Goal: Task Accomplishment & Management: Manage account settings

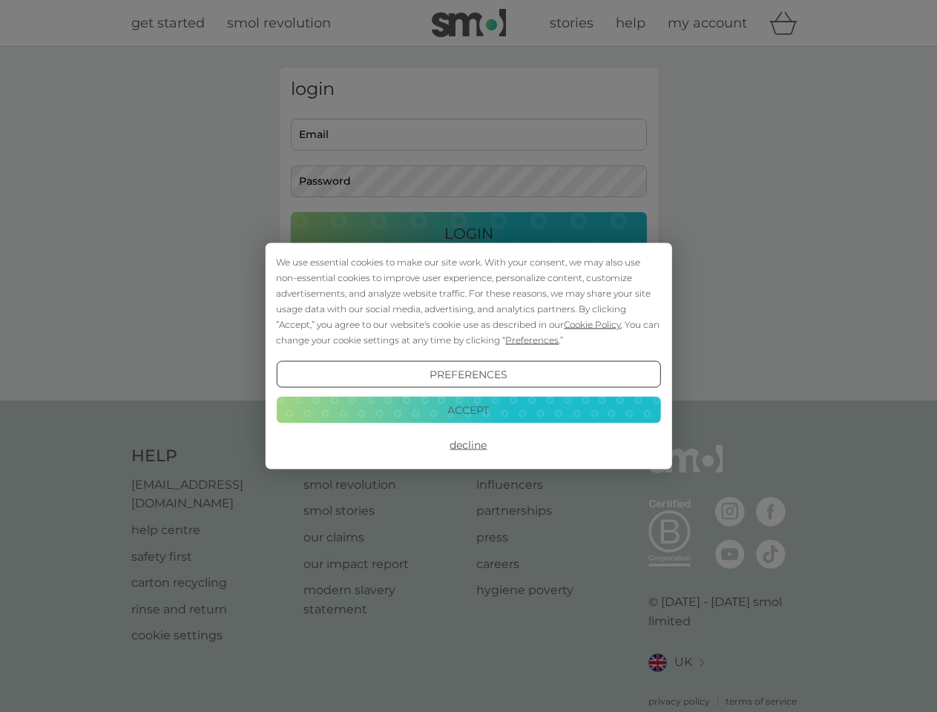
click at [593, 324] on span "Cookie Policy" at bounding box center [592, 324] width 57 height 11
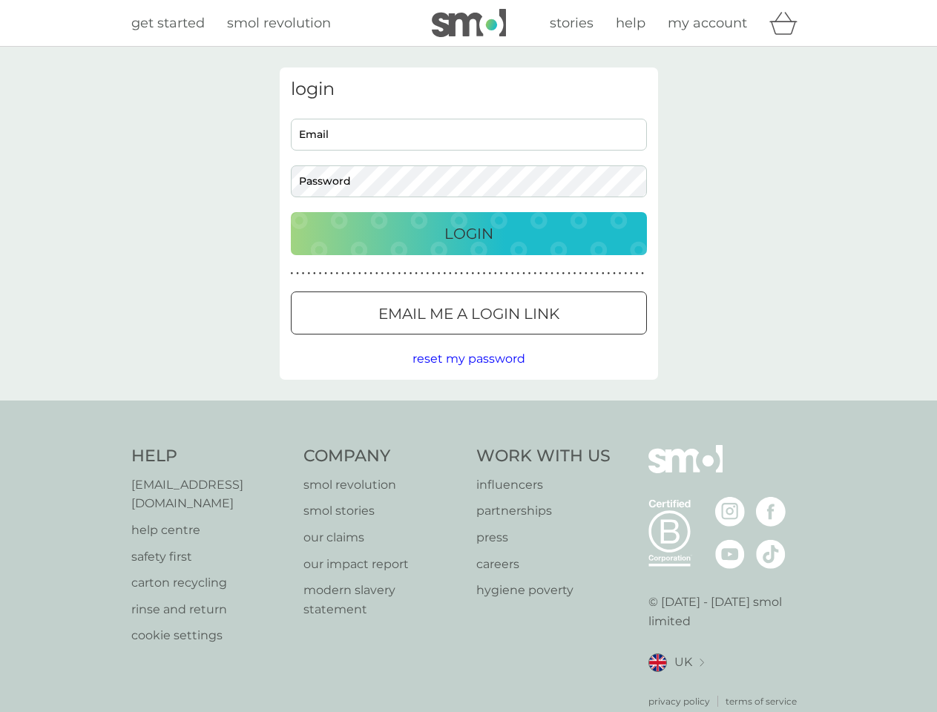
click at [530, 340] on div "login Email Password Login ● ● ● ● ● ● ● ● ● ● ● ● ● ● ● ● ● ● ● ● ● ● ● ● ● ● …" at bounding box center [469, 223] width 378 height 312
click at [468, 375] on div "login Email Password Login ● ● ● ● ● ● ● ● ● ● ● ● ● ● ● ● ● ● ● ● ● ● ● ● ● ● …" at bounding box center [469, 223] width 378 height 312
click at [468, 445] on div "Help [EMAIL_ADDRESS][DOMAIN_NAME] help centre safety first carton recycling rin…" at bounding box center [468, 576] width 675 height 263
click at [468, 409] on div "Help [EMAIL_ADDRESS][DOMAIN_NAME] help centre safety first carton recycling rin…" at bounding box center [468, 576] width 937 height 352
